Goal: Task Accomplishment & Management: Use online tool/utility

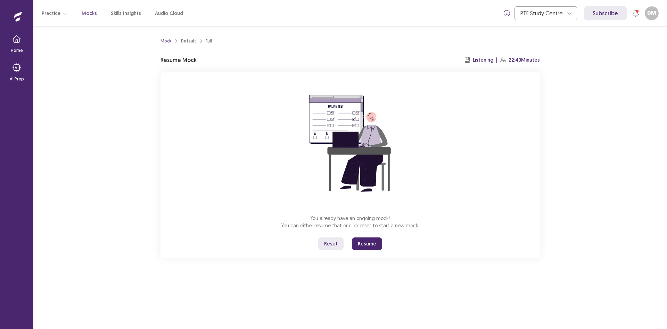
click at [366, 244] on button "Resume" at bounding box center [367, 243] width 30 height 13
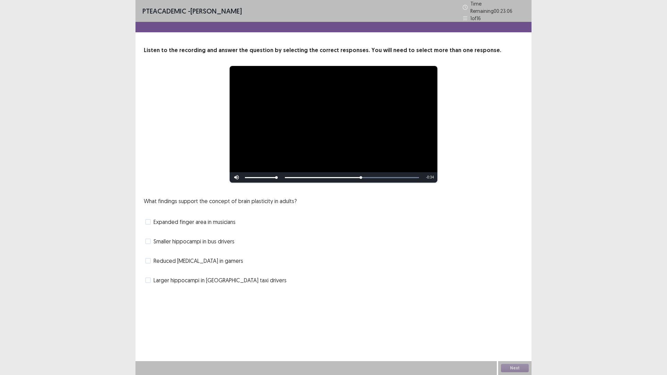
click at [179, 278] on span "Larger hippocampi in [GEOGRAPHIC_DATA] taxi drivers" at bounding box center [220, 280] width 133 height 8
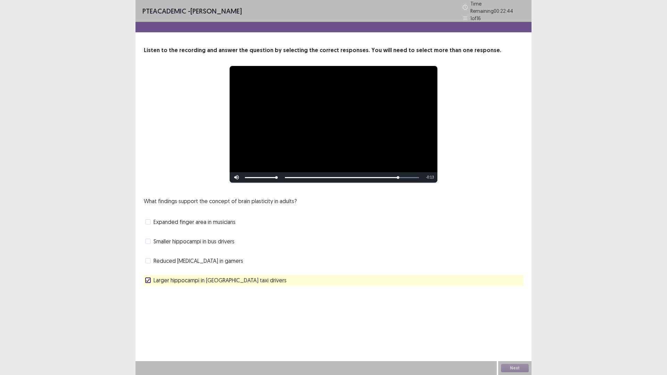
click at [183, 220] on span "Expanded finger area in musicians" at bounding box center [195, 222] width 82 height 8
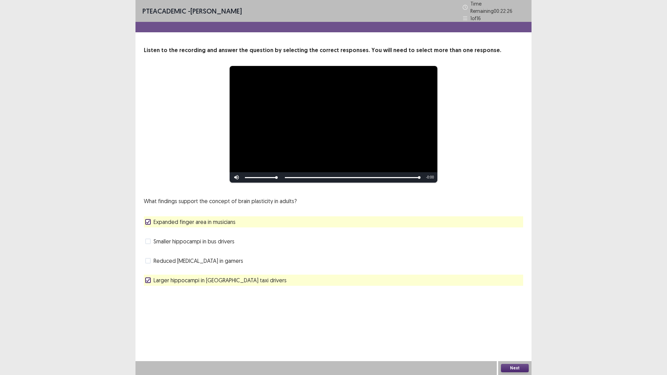
click at [191, 222] on span "Expanded finger area in musicians" at bounding box center [195, 222] width 82 height 8
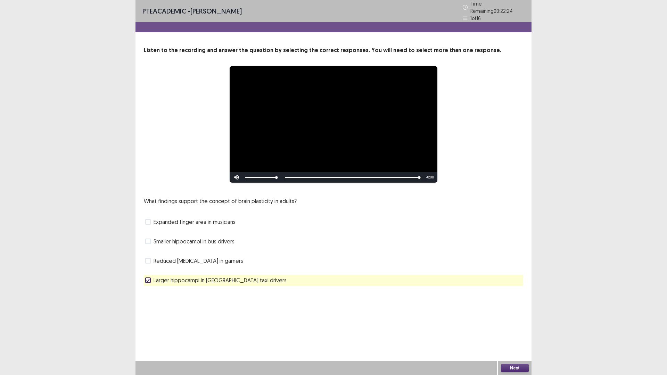
click at [505, 328] on button "Next" at bounding box center [515, 368] width 28 height 8
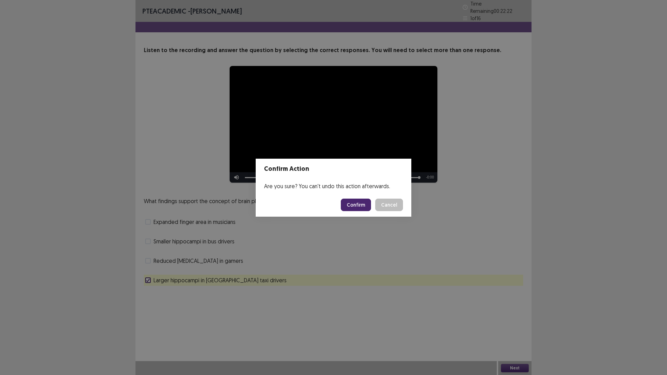
click at [366, 211] on button "Confirm" at bounding box center [356, 205] width 30 height 13
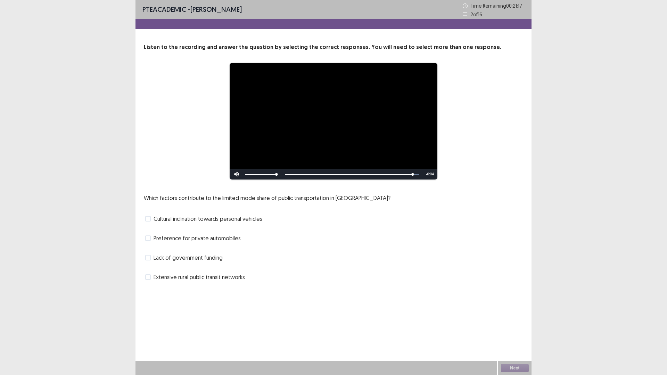
click at [194, 259] on span "Lack of government funding" at bounding box center [188, 258] width 69 height 8
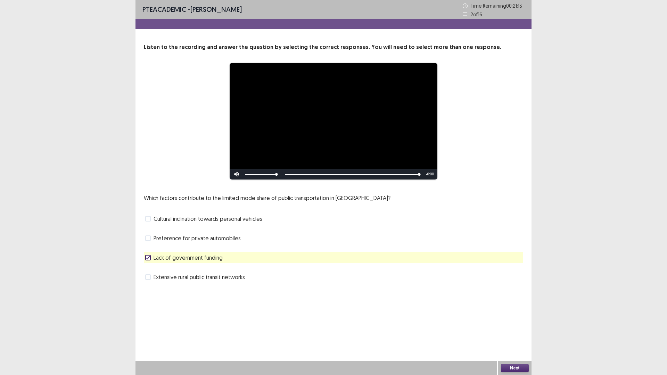
click at [516, 328] on button "Next" at bounding box center [515, 368] width 28 height 8
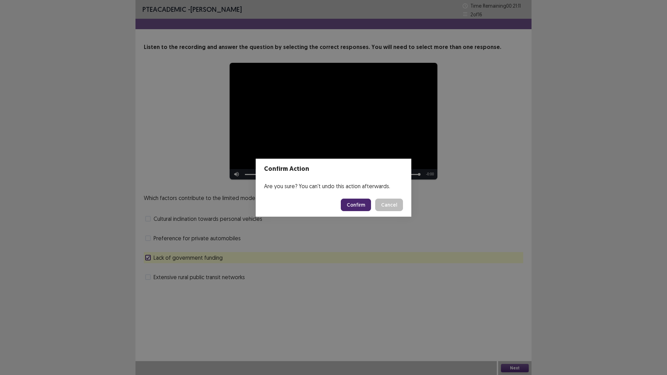
click at [358, 207] on button "Confirm" at bounding box center [356, 205] width 30 height 13
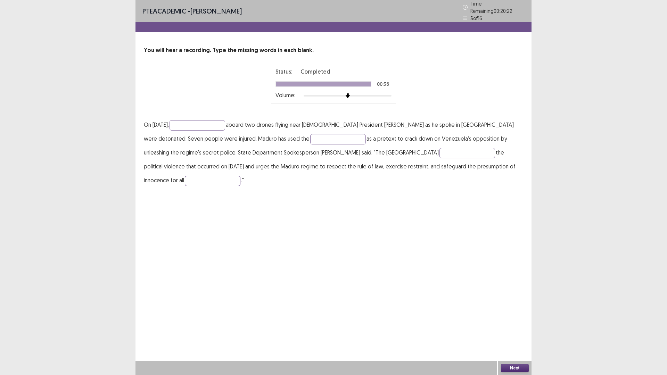
click at [241, 176] on input "text" at bounding box center [213, 181] width 56 height 10
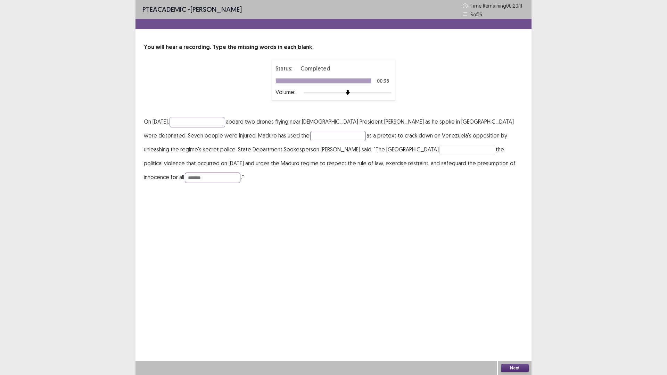
type input "*******"
click at [440, 150] on input "text" at bounding box center [468, 150] width 56 height 10
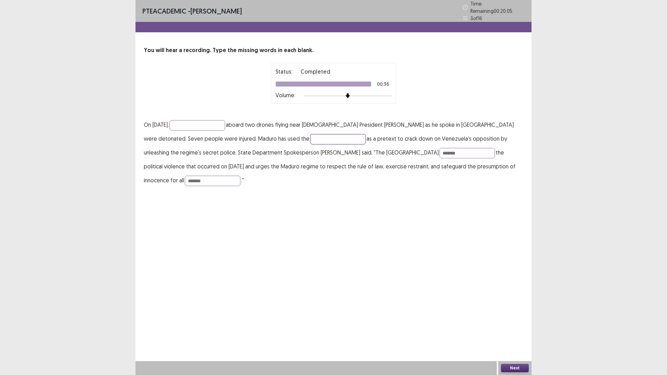
click at [310, 137] on input "text" at bounding box center [338, 139] width 56 height 10
click at [440, 149] on input "*******" at bounding box center [468, 153] width 56 height 10
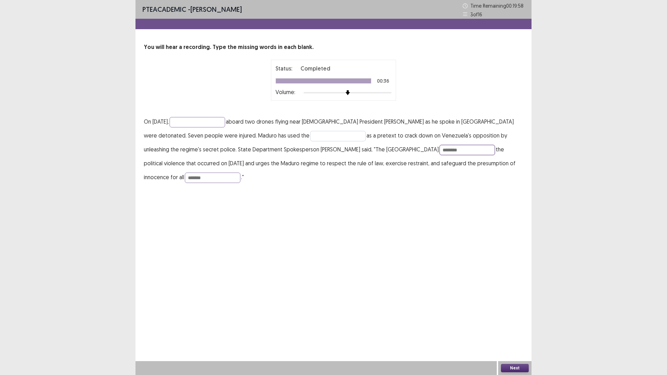
type input "********"
click at [310, 137] on input "text" at bounding box center [338, 136] width 56 height 10
type input "********"
click at [221, 122] on input "text" at bounding box center [198, 122] width 56 height 10
type input "********"
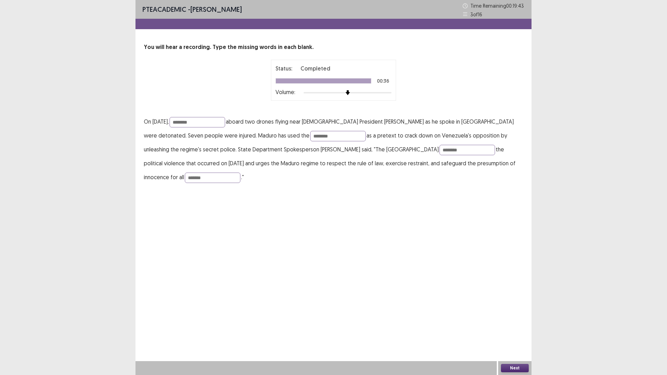
click at [519, 328] on button "Next" at bounding box center [515, 368] width 28 height 8
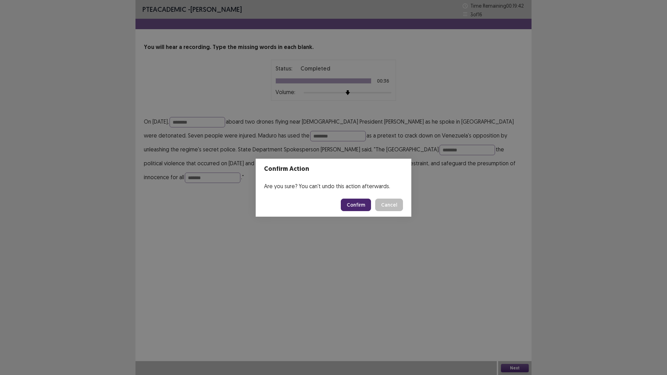
click at [348, 207] on button "Confirm" at bounding box center [356, 205] width 30 height 13
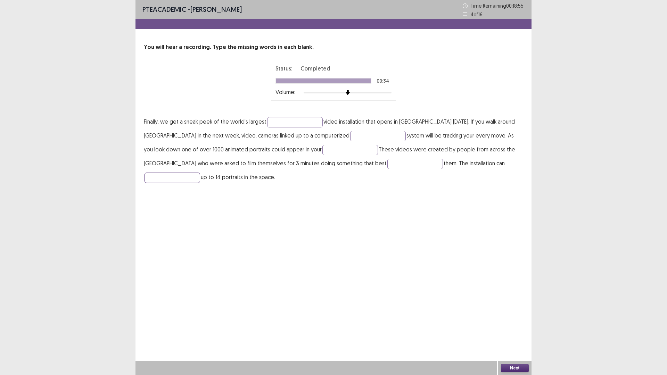
click at [200, 173] on input "text" at bounding box center [173, 178] width 56 height 10
type input "*******"
click at [295, 122] on input "text" at bounding box center [295, 122] width 56 height 10
type input "**********"
click at [350, 131] on input "text" at bounding box center [378, 136] width 56 height 10
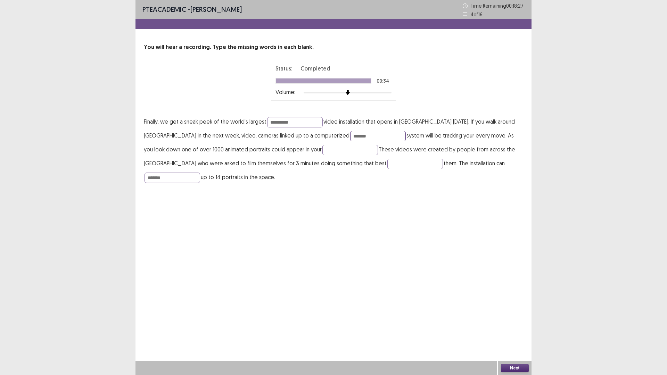
type input "*******"
click at [521, 328] on button "Next" at bounding box center [515, 368] width 28 height 8
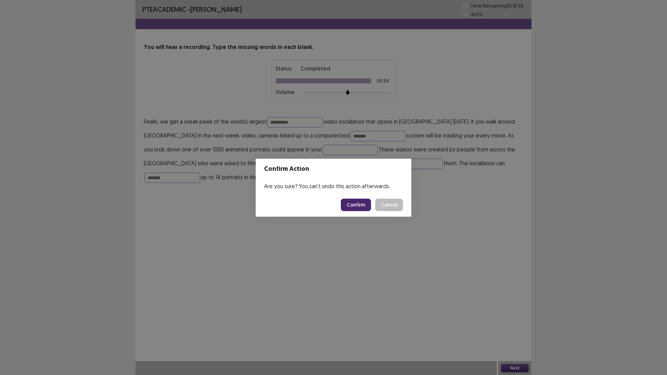
click at [362, 205] on button "Confirm" at bounding box center [356, 205] width 30 height 13
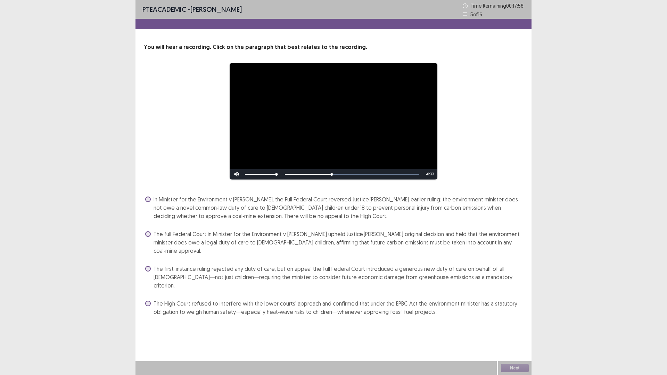
click at [167, 209] on span "In Minister for the Environment v [PERSON_NAME], the Full Federal Court reverse…" at bounding box center [339, 207] width 370 height 25
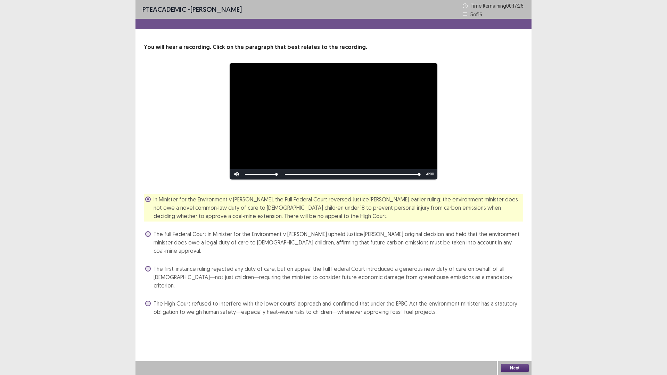
click at [513, 328] on button "Next" at bounding box center [515, 368] width 28 height 8
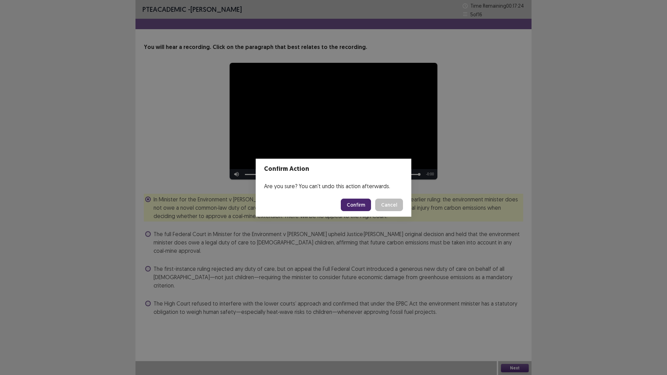
click at [358, 206] on button "Confirm" at bounding box center [356, 205] width 30 height 13
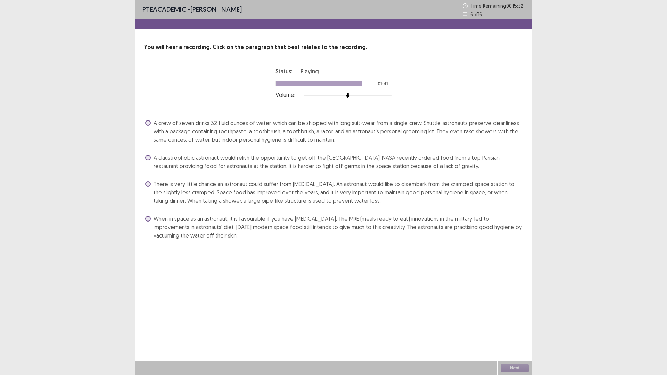
click at [219, 226] on span "When in space as an astronaut, it is favourable if you have [MEDICAL_DATA]. The…" at bounding box center [339, 227] width 370 height 25
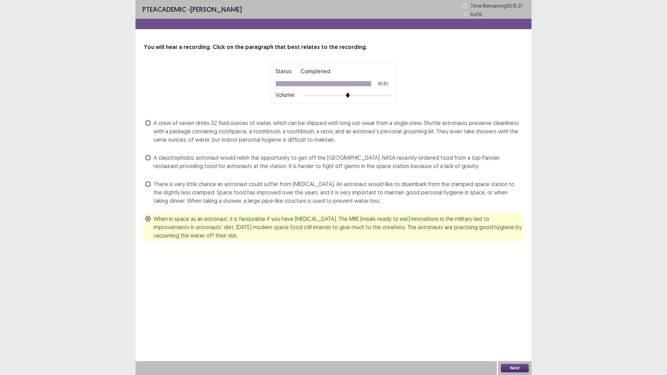
click at [507, 328] on button "Next" at bounding box center [515, 368] width 28 height 8
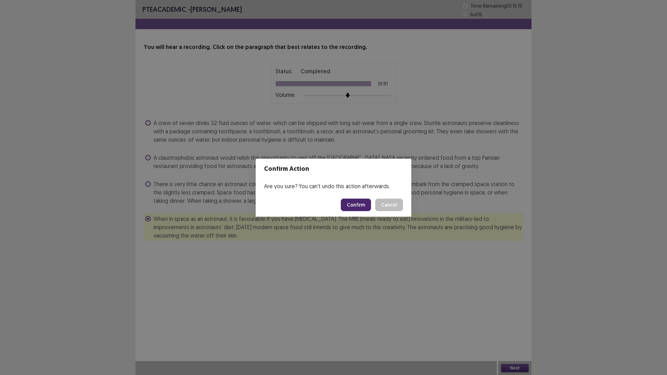
click at [367, 205] on button "Confirm" at bounding box center [356, 205] width 30 height 13
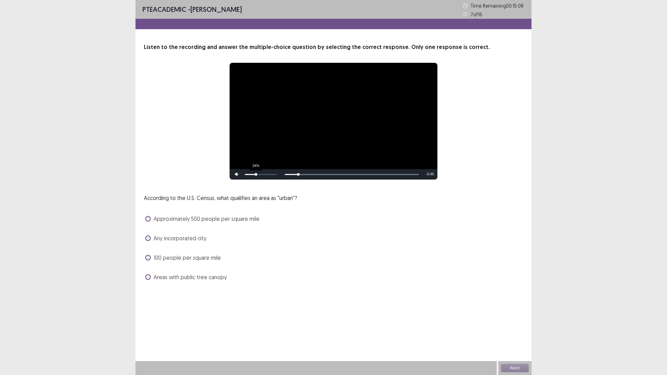
drag, startPoint x: 277, startPoint y: 175, endPoint x: 256, endPoint y: 175, distance: 21.2
click at [256, 175] on div "Volume Level" at bounding box center [250, 174] width 11 height 1
drag, startPoint x: 255, startPoint y: 176, endPoint x: 247, endPoint y: 176, distance: 7.6
click at [247, 175] on div "Volume Level" at bounding box center [246, 174] width 2 height 1
click at [250, 175] on div "Volume Level" at bounding box center [247, 174] width 5 height 1
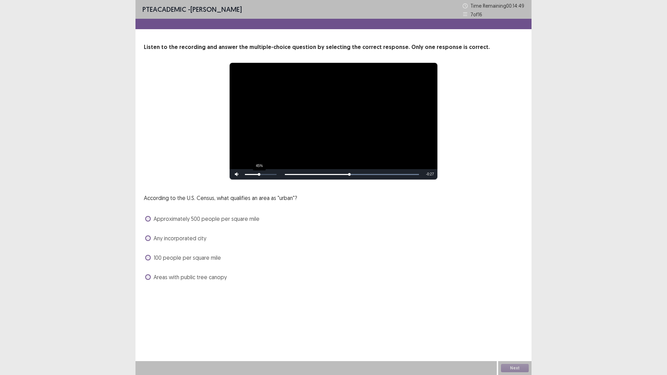
drag, startPoint x: 249, startPoint y: 174, endPoint x: 259, endPoint y: 176, distance: 9.5
click at [259, 175] on div "Volume Level" at bounding box center [252, 174] width 14 height 1
click at [188, 241] on span "Any incorporated city" at bounding box center [180, 238] width 53 height 8
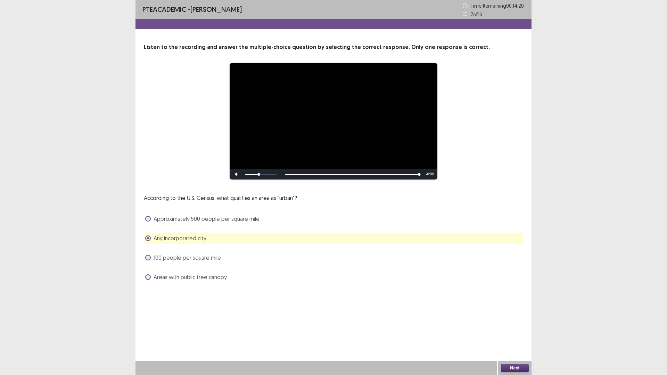
click at [516, 328] on button "Next" at bounding box center [515, 368] width 28 height 8
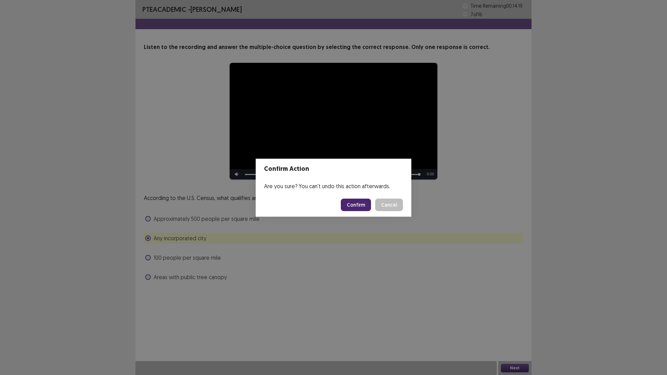
click at [358, 209] on button "Confirm" at bounding box center [356, 205] width 30 height 13
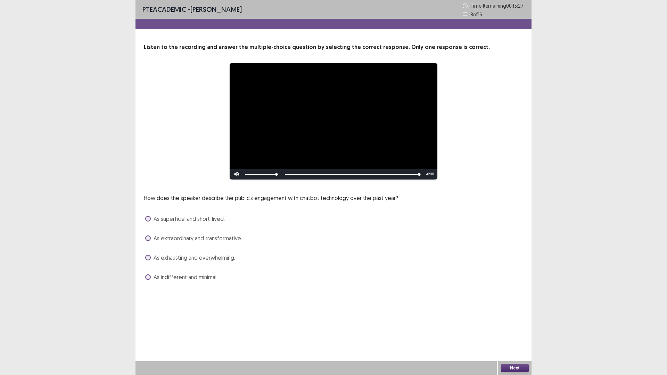
click at [224, 239] on span "As extraordinary and transformative." at bounding box center [198, 238] width 89 height 8
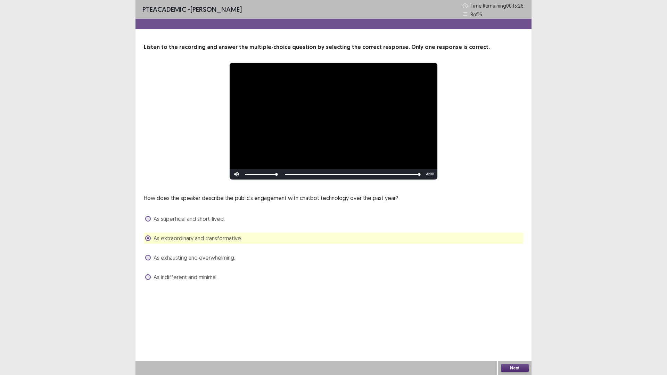
click at [515, 328] on button "Next" at bounding box center [515, 368] width 28 height 8
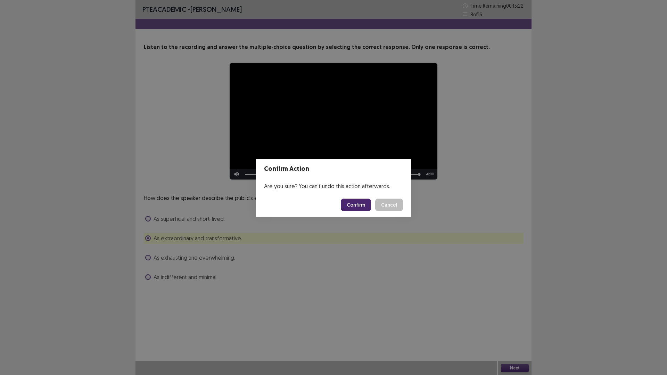
click at [191, 249] on div "Confirm Action Are you sure? You can't undo this action afterwards. Confirm Can…" at bounding box center [333, 187] width 667 height 375
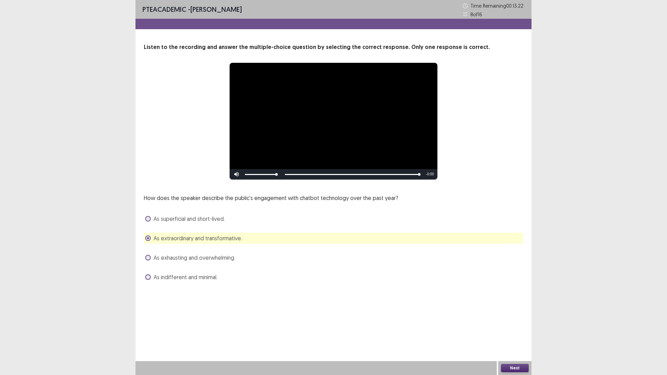
click at [192, 257] on span "As exhausting and overwhelming." at bounding box center [195, 258] width 82 height 8
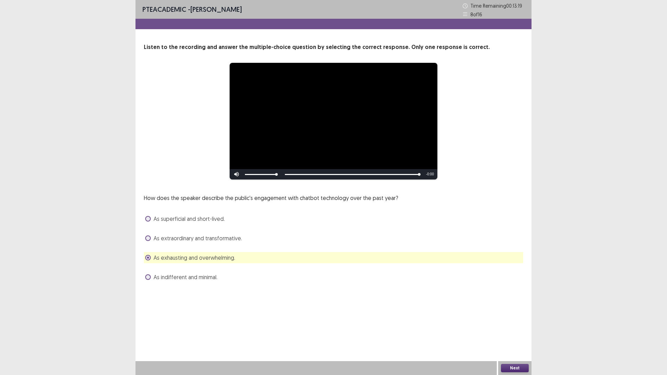
click at [193, 238] on span "As extraordinary and transformative." at bounding box center [198, 238] width 89 height 8
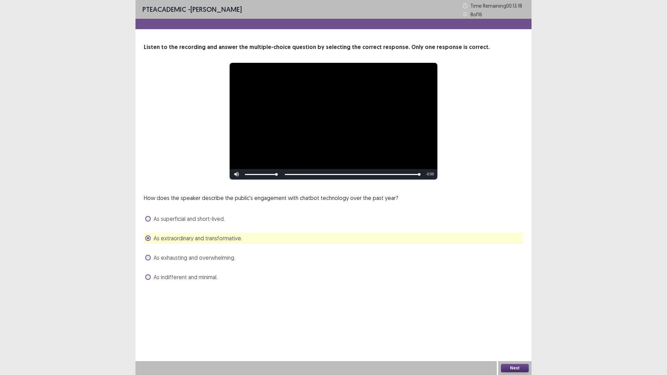
click at [507, 328] on div "Next" at bounding box center [515, 369] width 33 height 14
click at [509, 328] on button "Next" at bounding box center [515, 368] width 28 height 8
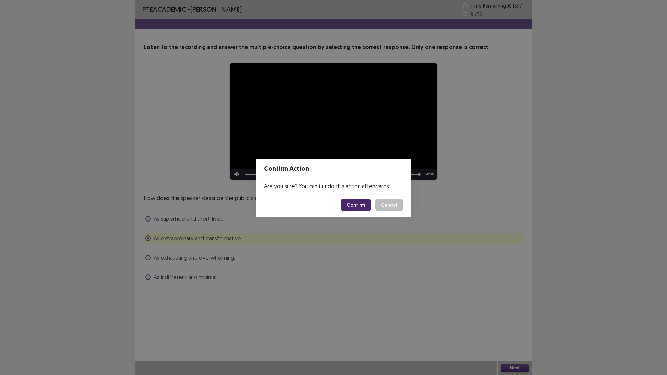
click at [363, 208] on button "Confirm" at bounding box center [356, 205] width 30 height 13
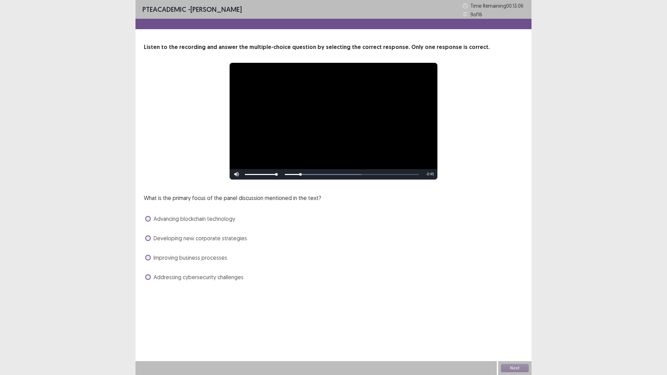
click at [189, 238] on span "Developing new corporate strategies" at bounding box center [201, 238] width 94 height 8
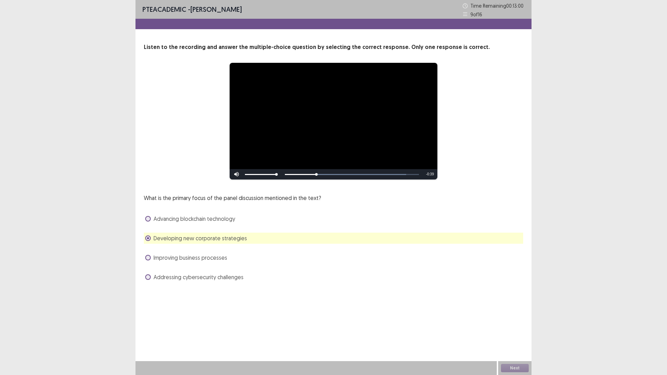
click at [196, 261] on span "Improving business processes" at bounding box center [191, 258] width 74 height 8
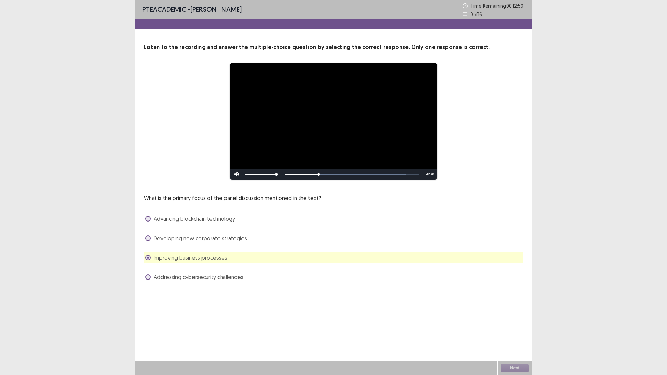
click at [196, 238] on span "Developing new corporate strategies" at bounding box center [201, 238] width 94 height 8
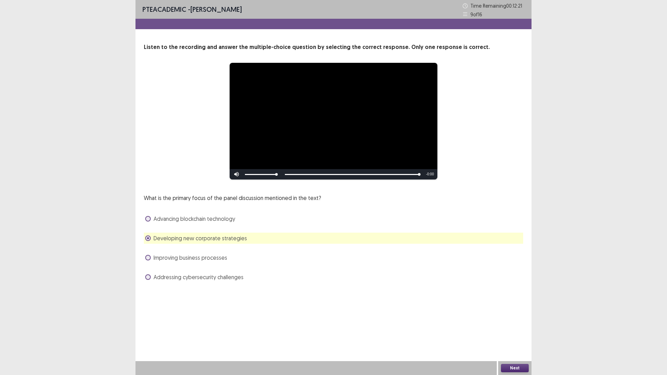
click at [512, 328] on button "Next" at bounding box center [515, 368] width 28 height 8
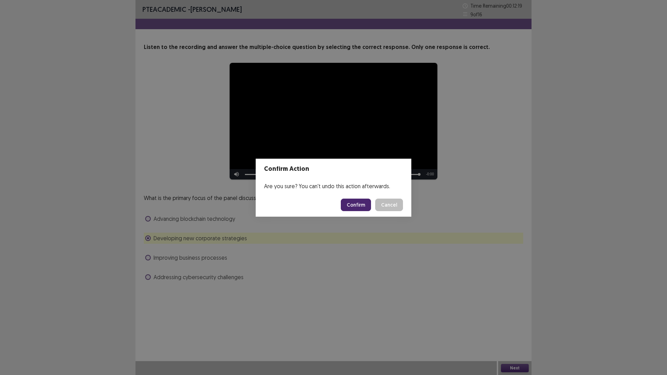
click at [350, 208] on button "Confirm" at bounding box center [356, 205] width 30 height 13
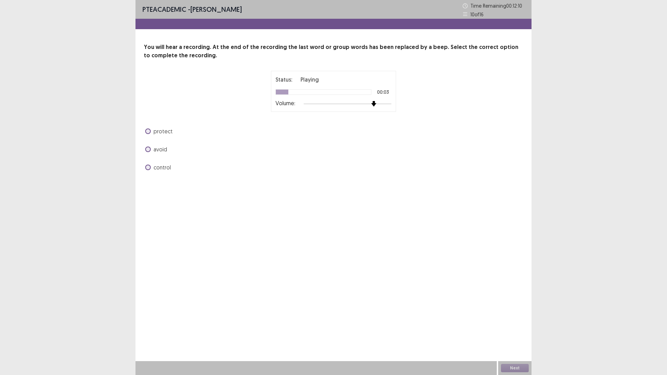
click at [373, 106] on img at bounding box center [374, 104] width 6 height 6
click at [367, 106] on img at bounding box center [366, 104] width 6 height 6
click at [336, 108] on div "Status: Playing 00:11 Volume:" at bounding box center [333, 91] width 125 height 41
click at [153, 149] on label "avoid" at bounding box center [156, 149] width 22 height 8
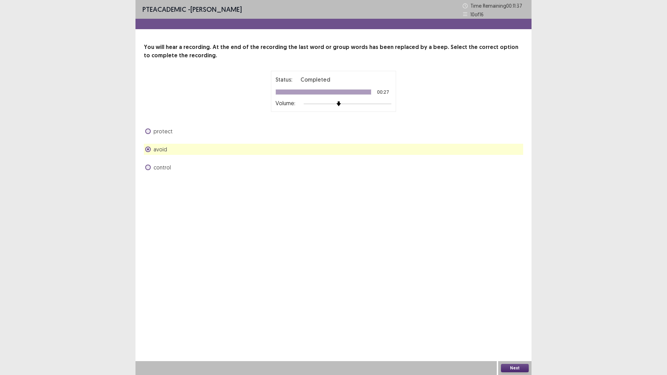
click at [167, 167] on span "control" at bounding box center [162, 167] width 17 height 8
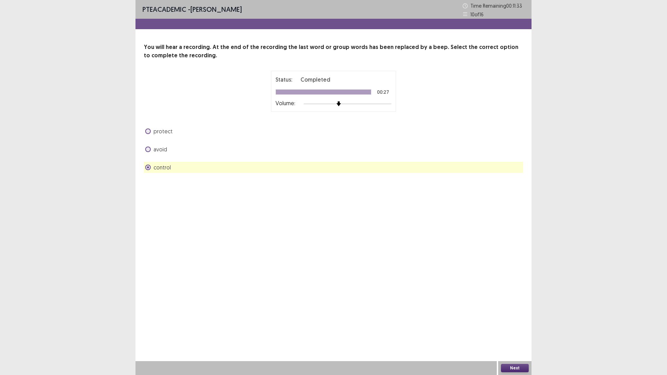
click at [160, 149] on span "avoid" at bounding box center [161, 149] width 14 height 8
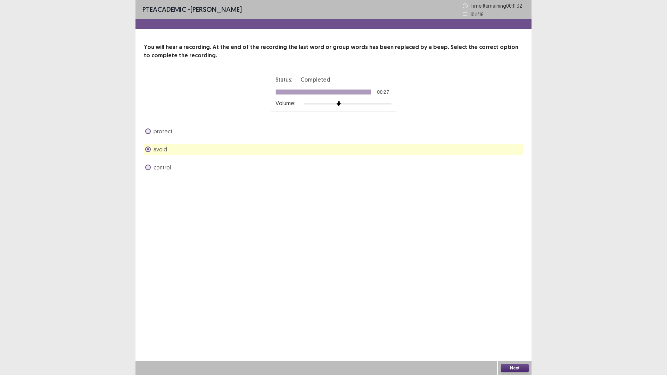
click at [508, 328] on button "Next" at bounding box center [515, 368] width 28 height 8
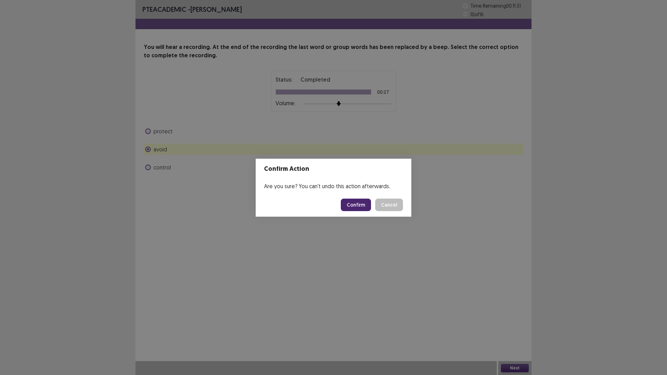
click at [362, 203] on button "Confirm" at bounding box center [356, 205] width 30 height 13
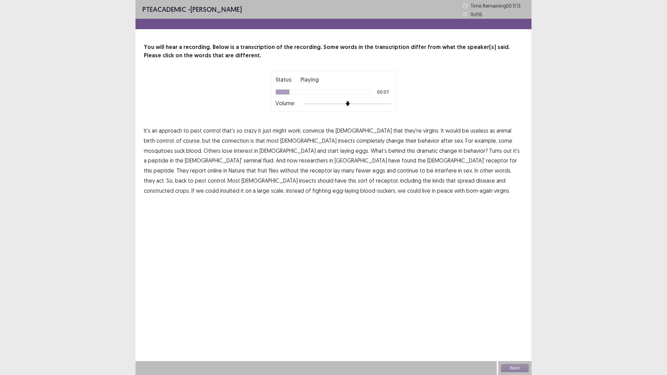
click at [497, 130] on span "animal" at bounding box center [504, 131] width 15 height 8
click at [222, 138] on span "connection" at bounding box center [235, 141] width 27 height 8
click at [332, 167] on span "receptor" at bounding box center [321, 171] width 22 height 8
click at [240, 187] on span "insulted" at bounding box center [229, 191] width 19 height 8
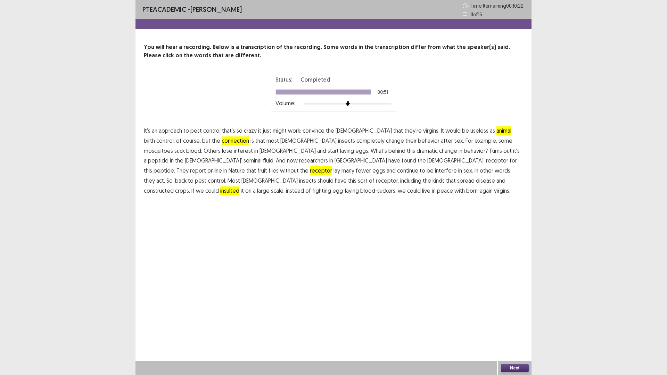
click at [435, 171] on span "interfere" at bounding box center [446, 171] width 22 height 8
click at [508, 328] on div "Next" at bounding box center [515, 369] width 33 height 14
click at [509, 328] on button "Next" at bounding box center [515, 368] width 28 height 8
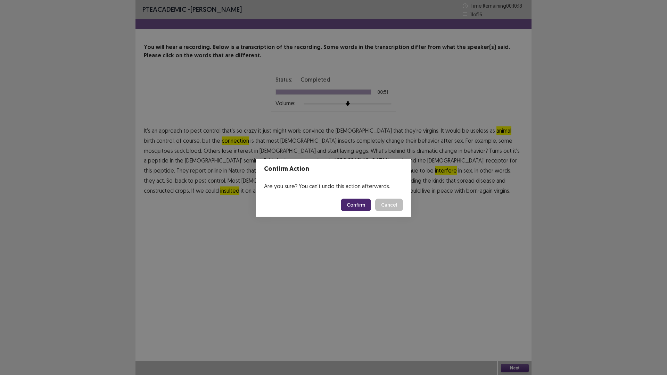
click at [354, 205] on button "Confirm" at bounding box center [356, 205] width 30 height 13
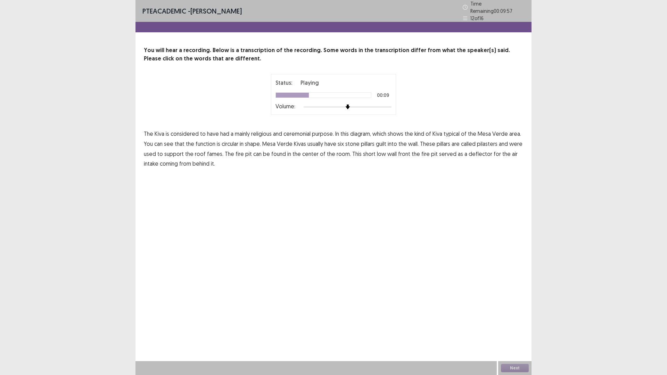
click at [200, 140] on span "function" at bounding box center [206, 144] width 20 height 8
click at [214, 152] on span "fames." at bounding box center [215, 154] width 16 height 8
click at [400, 153] on span "front" at bounding box center [404, 154] width 12 height 8
click at [523, 328] on button "Next" at bounding box center [515, 368] width 28 height 8
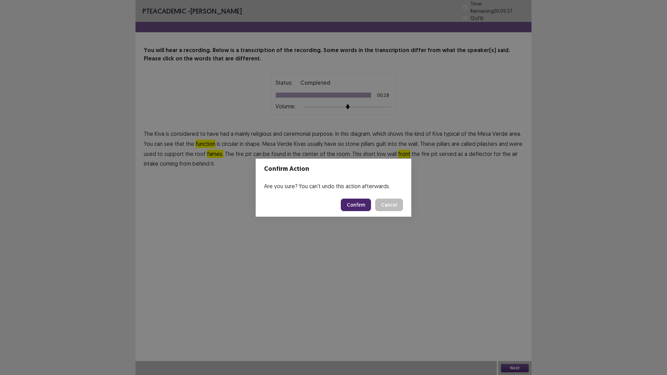
click at [361, 205] on button "Confirm" at bounding box center [356, 205] width 30 height 13
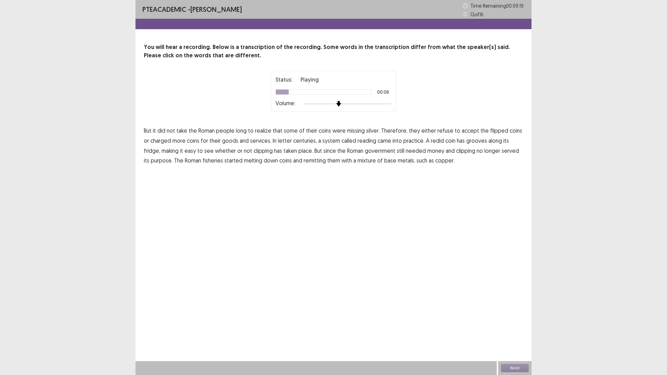
click at [336, 104] on div at bounding box center [339, 104] width 6 height 6
click at [329, 103] on img at bounding box center [330, 104] width 6 height 6
click at [493, 131] on span "flipped" at bounding box center [500, 131] width 18 height 8
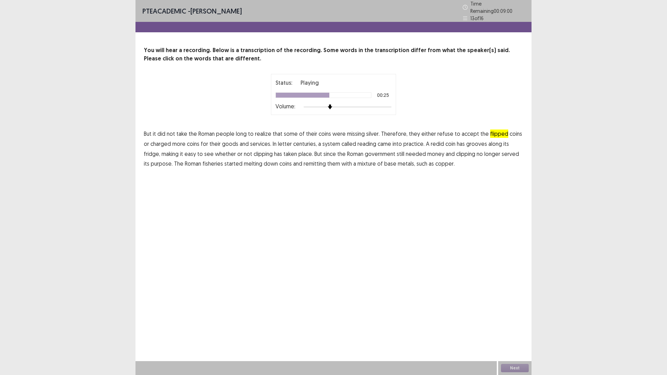
click at [160, 150] on span "fridge," at bounding box center [152, 154] width 16 height 8
click at [209, 162] on span "fisheries" at bounding box center [213, 164] width 21 height 8
click at [518, 328] on button "Next" at bounding box center [515, 368] width 28 height 8
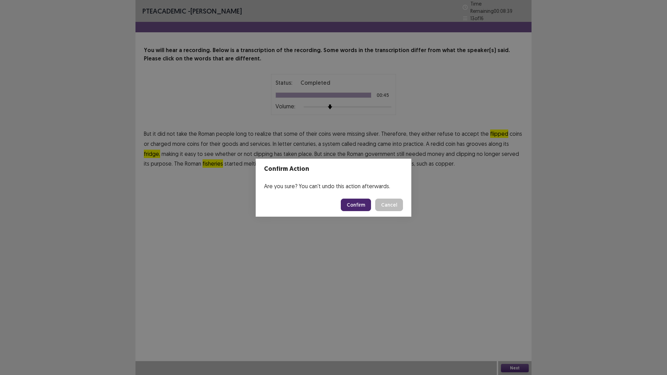
click at [359, 204] on button "Confirm" at bounding box center [356, 205] width 30 height 13
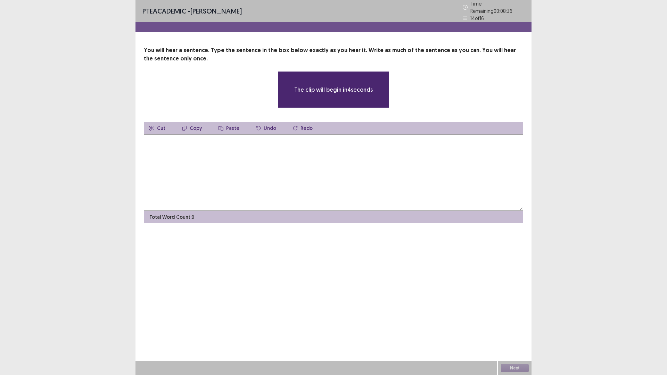
click at [225, 156] on textarea at bounding box center [334, 173] width 380 height 76
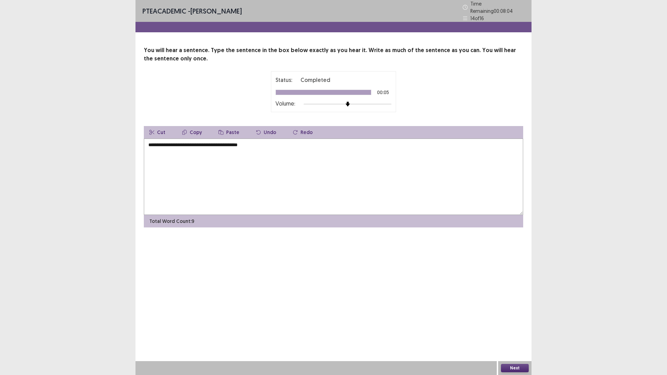
click at [243, 141] on textarea "**********" at bounding box center [334, 177] width 380 height 76
click at [245, 143] on textarea "**********" at bounding box center [334, 177] width 380 height 76
click at [150, 141] on textarea "**********" at bounding box center [334, 177] width 380 height 76
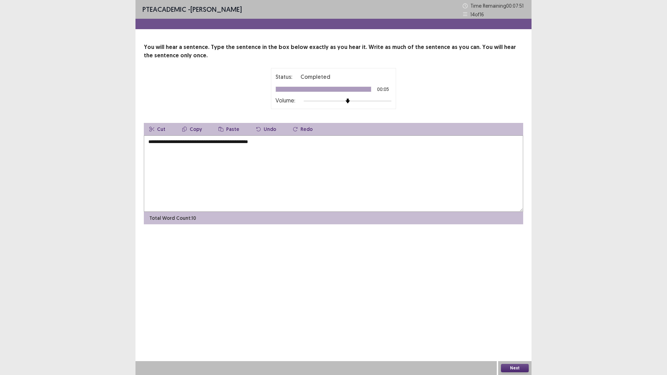
click at [281, 141] on textarea "**********" at bounding box center [334, 174] width 380 height 76
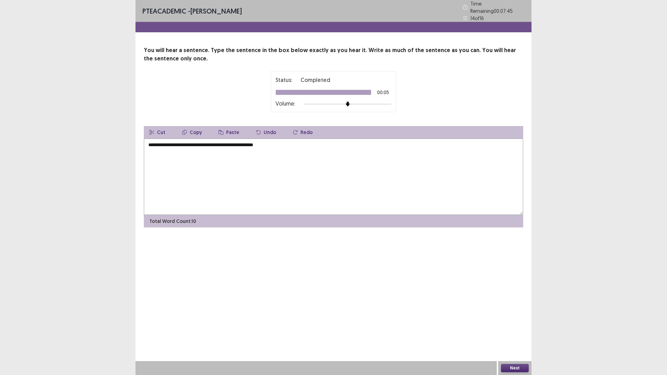
type textarea "**********"
click at [511, 328] on button "Next" at bounding box center [515, 368] width 28 height 8
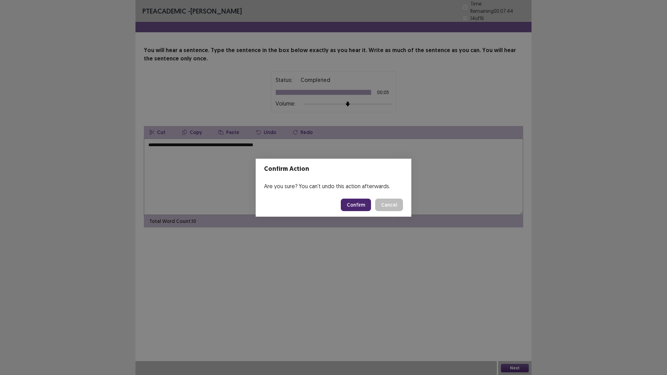
click at [354, 206] on button "Confirm" at bounding box center [356, 205] width 30 height 13
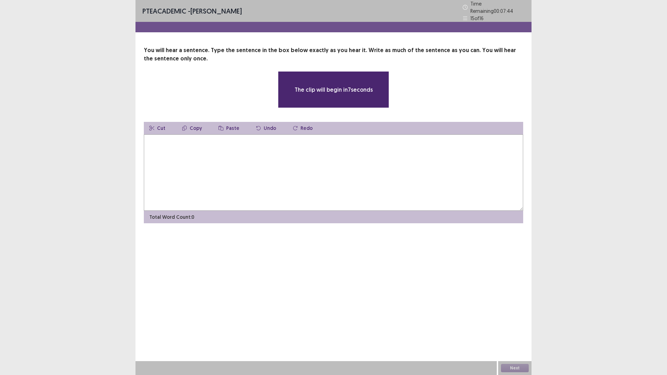
click at [223, 161] on textarea at bounding box center [334, 173] width 380 height 76
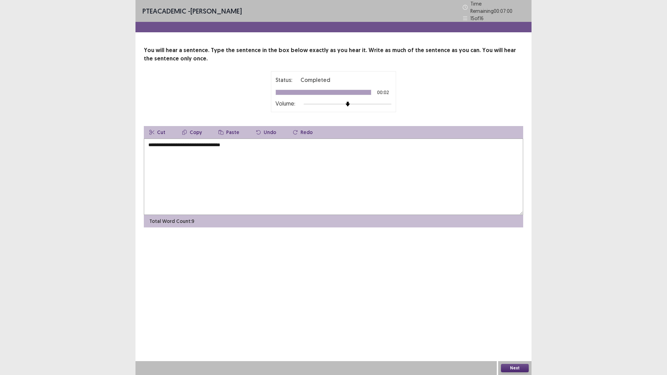
type textarea "**********"
click at [517, 328] on button "Next" at bounding box center [515, 368] width 28 height 8
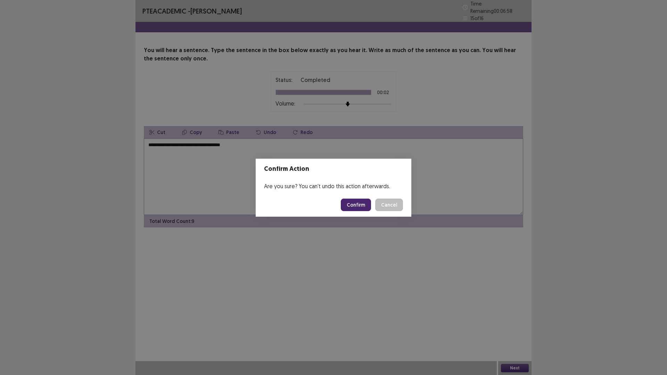
click at [357, 203] on button "Confirm" at bounding box center [356, 205] width 30 height 13
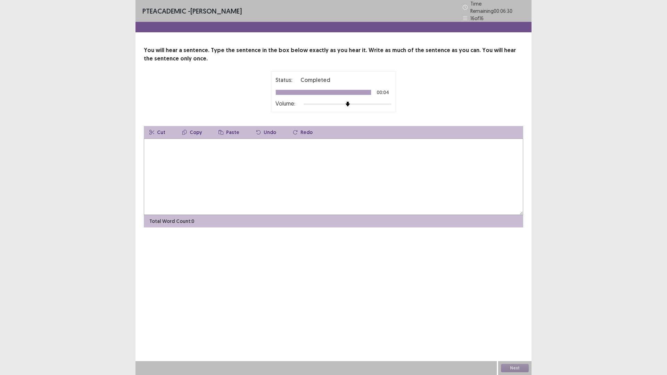
click at [151, 139] on textarea at bounding box center [334, 177] width 380 height 76
click at [195, 140] on textarea "**********" at bounding box center [334, 177] width 380 height 76
type textarea "**********"
click at [512, 328] on button "Next" at bounding box center [515, 368] width 28 height 8
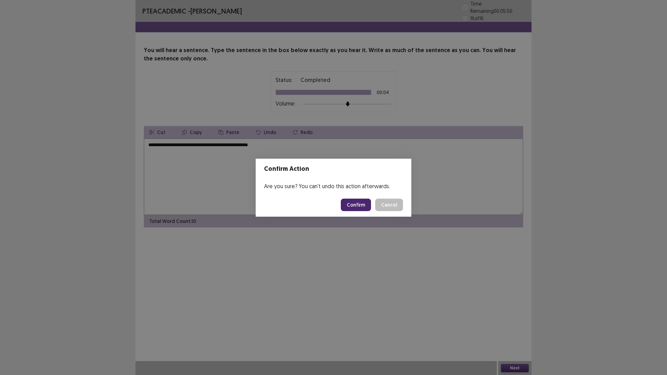
click at [351, 204] on button "Confirm" at bounding box center [356, 205] width 30 height 13
